Goal: Ask a question

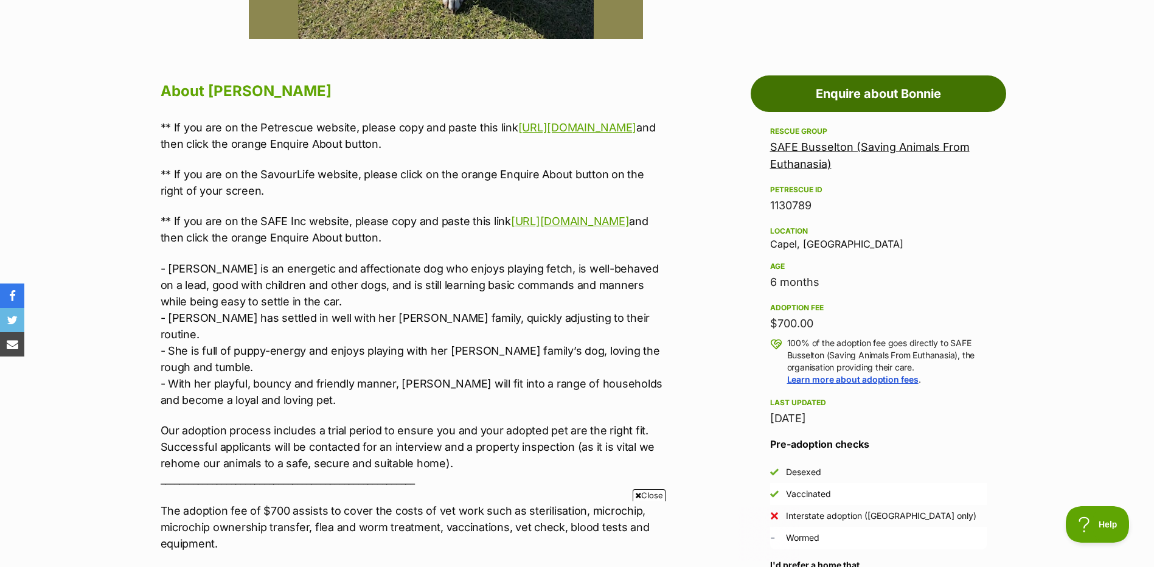
click at [878, 81] on link "Enquire about Bonnie" at bounding box center [877, 93] width 255 height 36
